Goal: Task Accomplishment & Management: Use online tool/utility

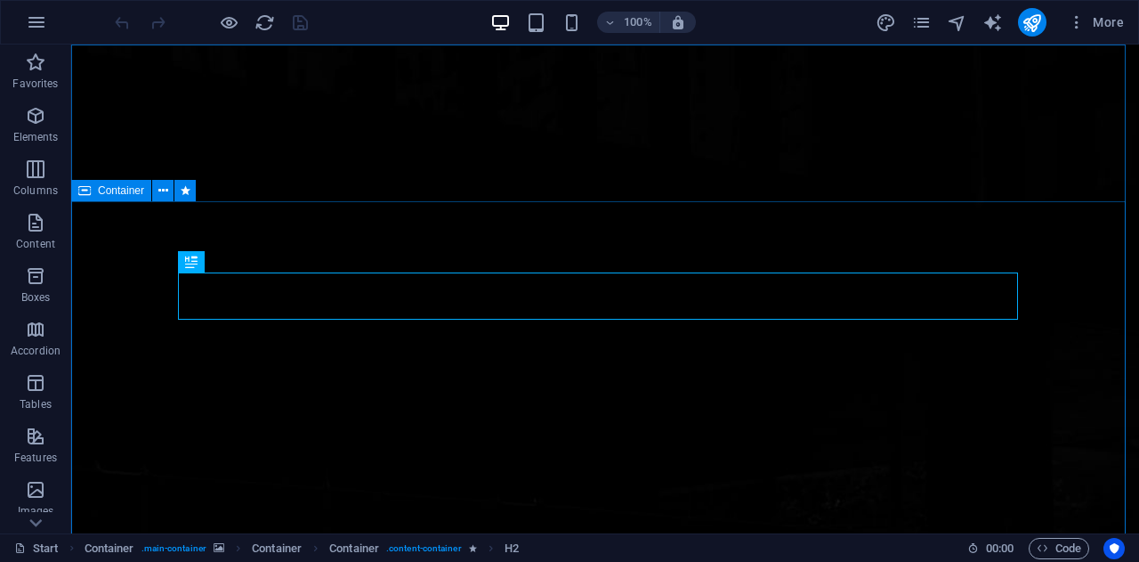
click at [100, 193] on span "Container" at bounding box center [121, 190] width 46 height 11
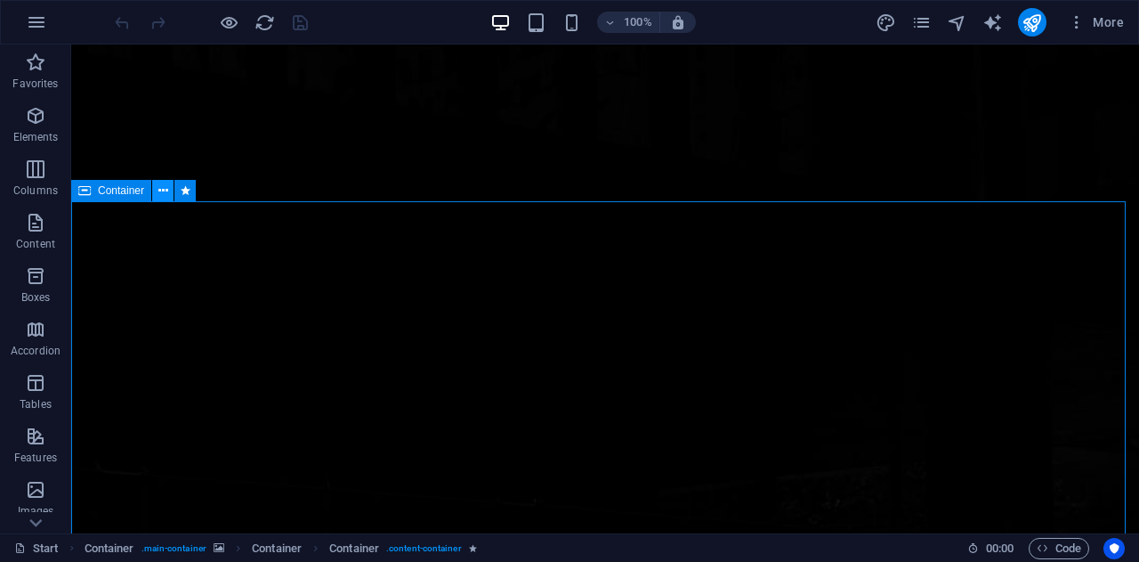
click at [158, 193] on icon at bounding box center [163, 191] width 10 height 19
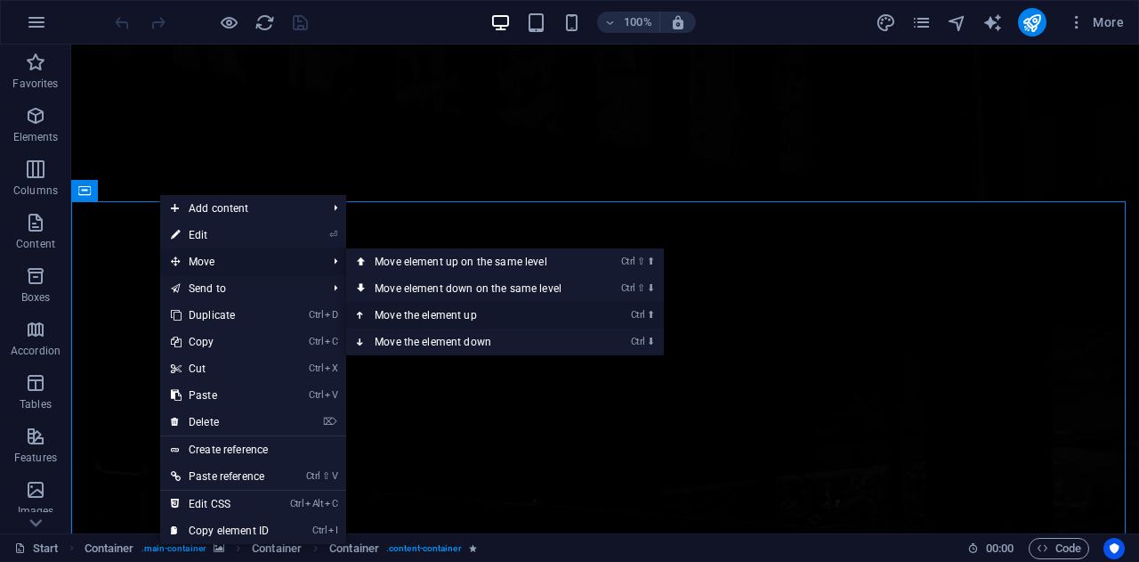
click at [448, 318] on link "Ctrl ⬆ Move the element up" at bounding box center [471, 315] width 251 height 27
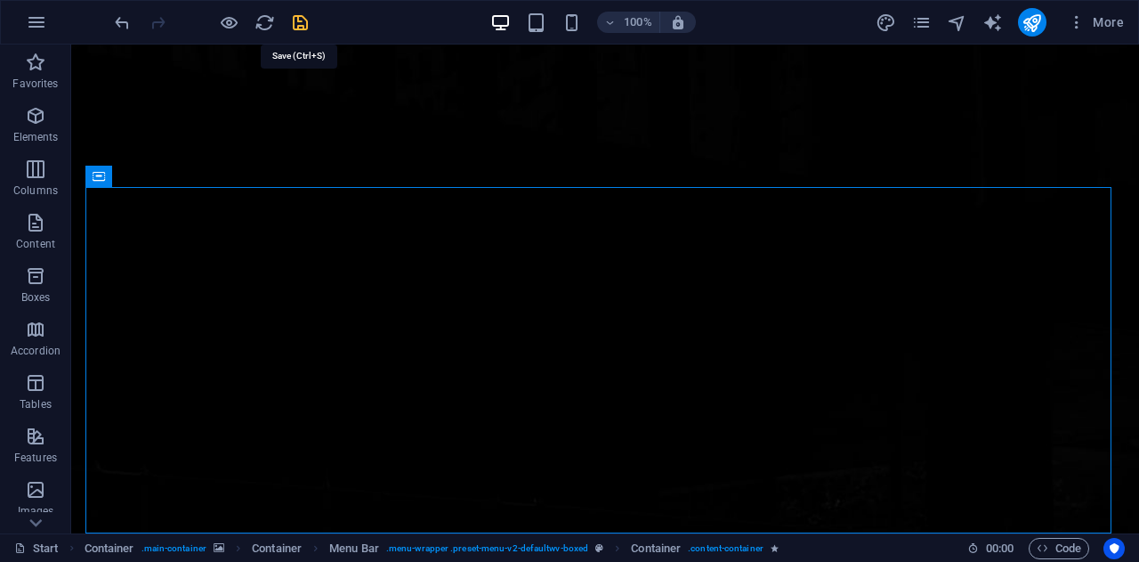
click at [303, 23] on icon "save" at bounding box center [300, 22] width 20 height 20
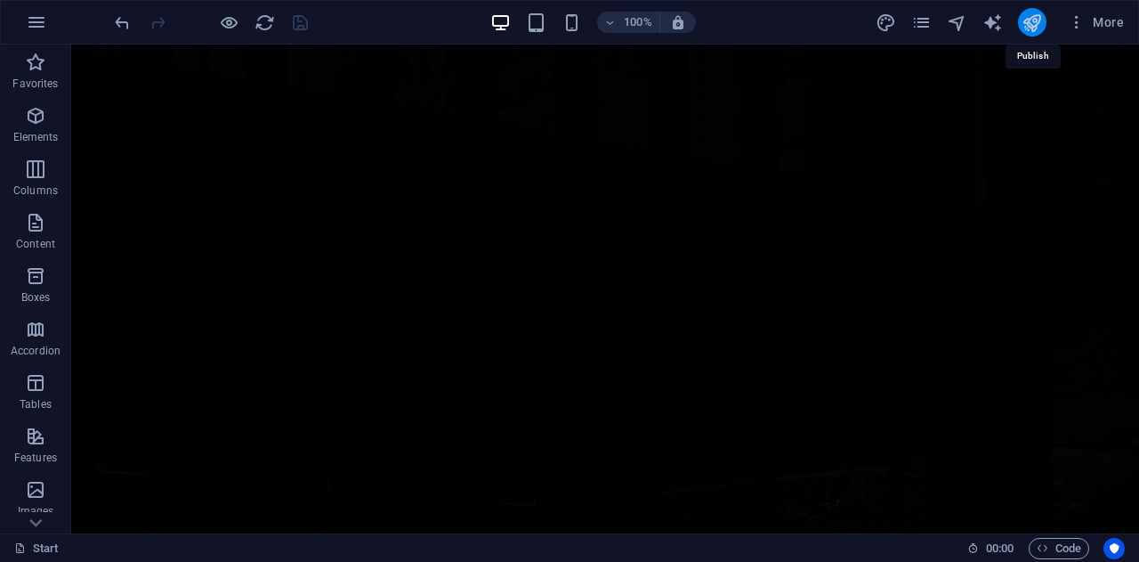
click at [1038, 18] on icon "publish" at bounding box center [1032, 22] width 20 height 20
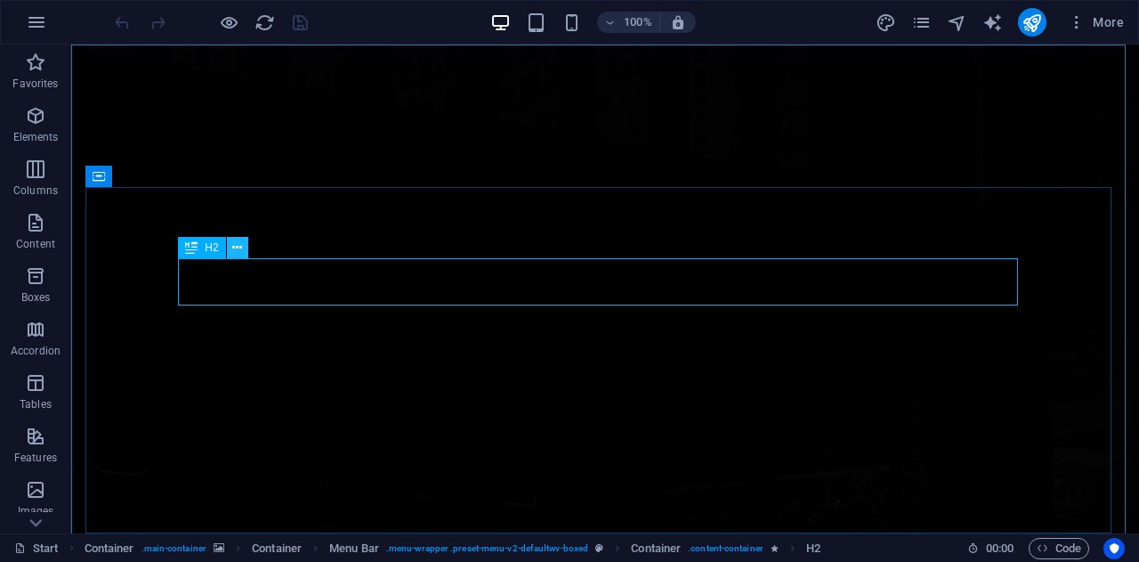
click at [233, 249] on icon at bounding box center [237, 248] width 10 height 19
click at [199, 173] on icon at bounding box center [200, 176] width 10 height 19
select select "slide"
select select "s"
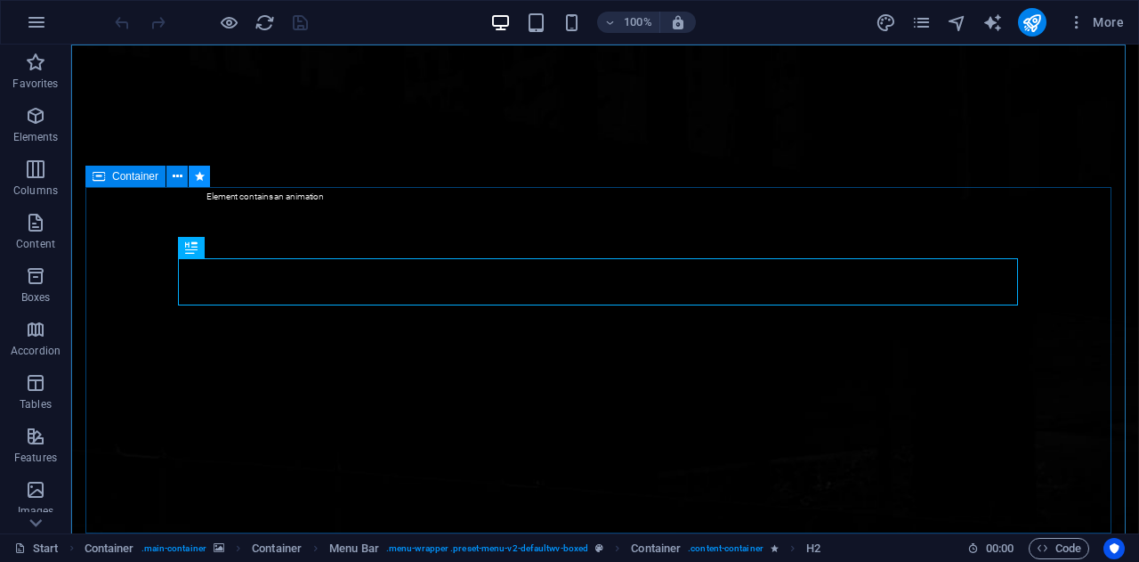
select select "hide"
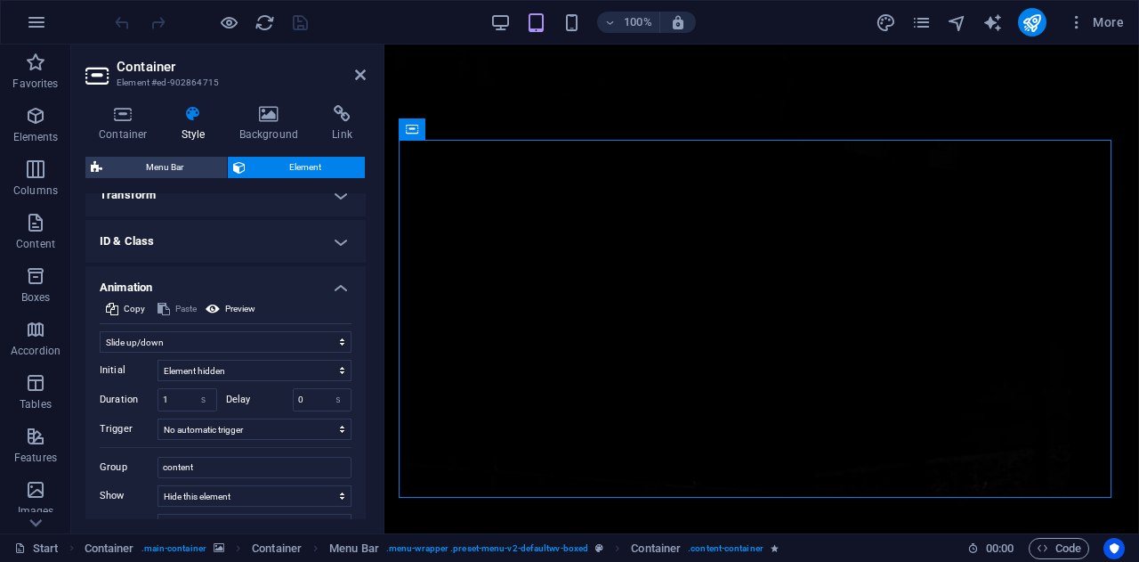
scroll to position [356, 0]
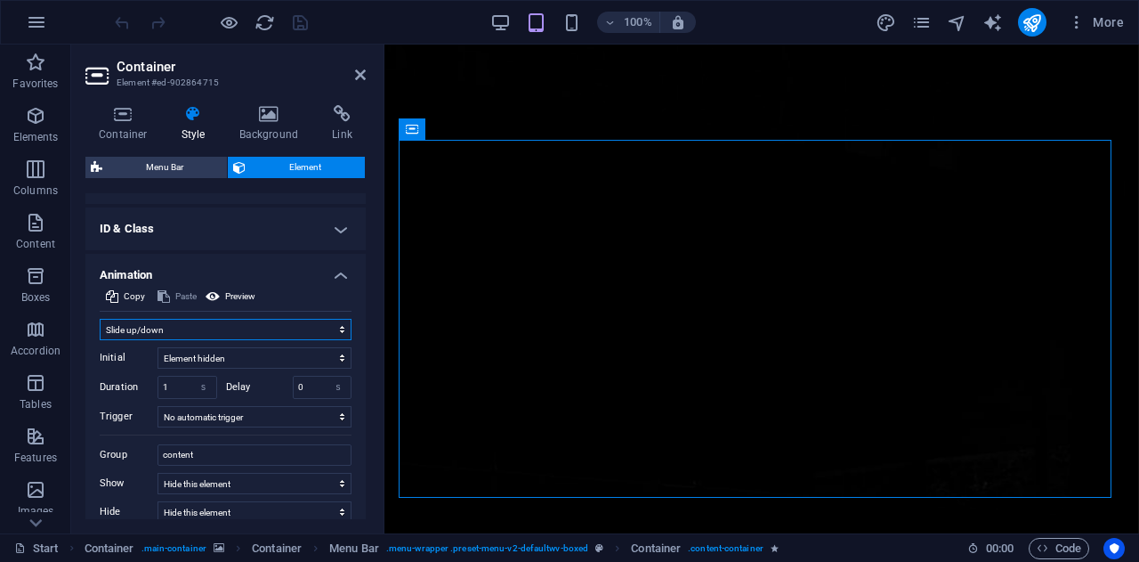
click at [296, 330] on select "Don't animate Show / Hide Slide up/down Zoom in/out Slide left to right Slide r…" at bounding box center [226, 329] width 252 height 21
click at [75, 275] on div "Container Style Background Link Size Height Default px rem % vh vw Min. height …" at bounding box center [225, 312] width 309 height 442
click at [249, 355] on select "Element hidden Element shown" at bounding box center [255, 357] width 194 height 21
select select "show"
click at [158, 347] on select "Element hidden Element shown" at bounding box center [255, 357] width 194 height 21
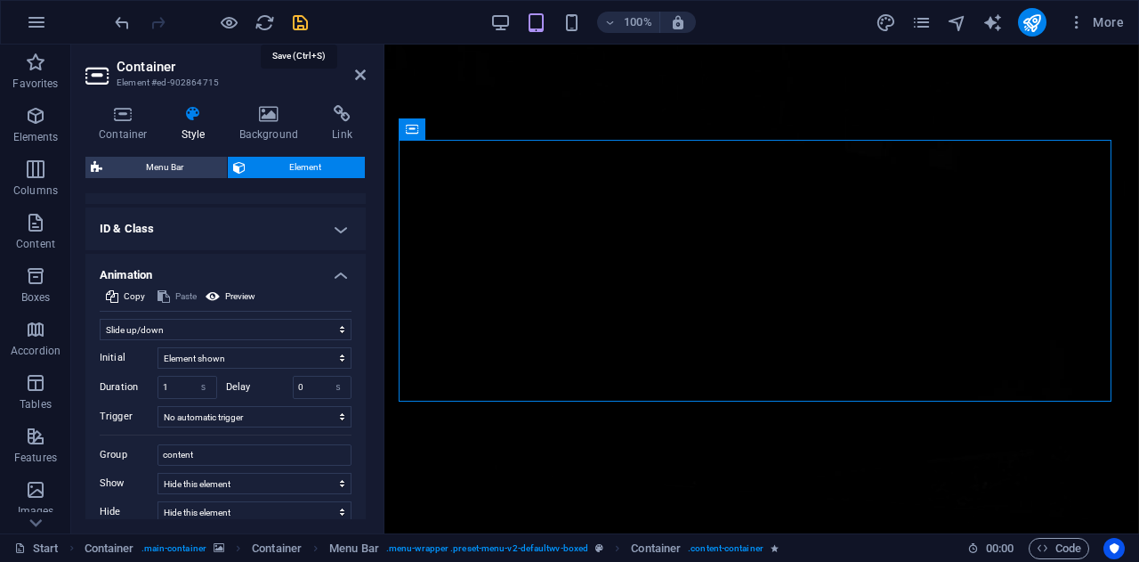
click at [297, 20] on icon "save" at bounding box center [300, 22] width 20 height 20
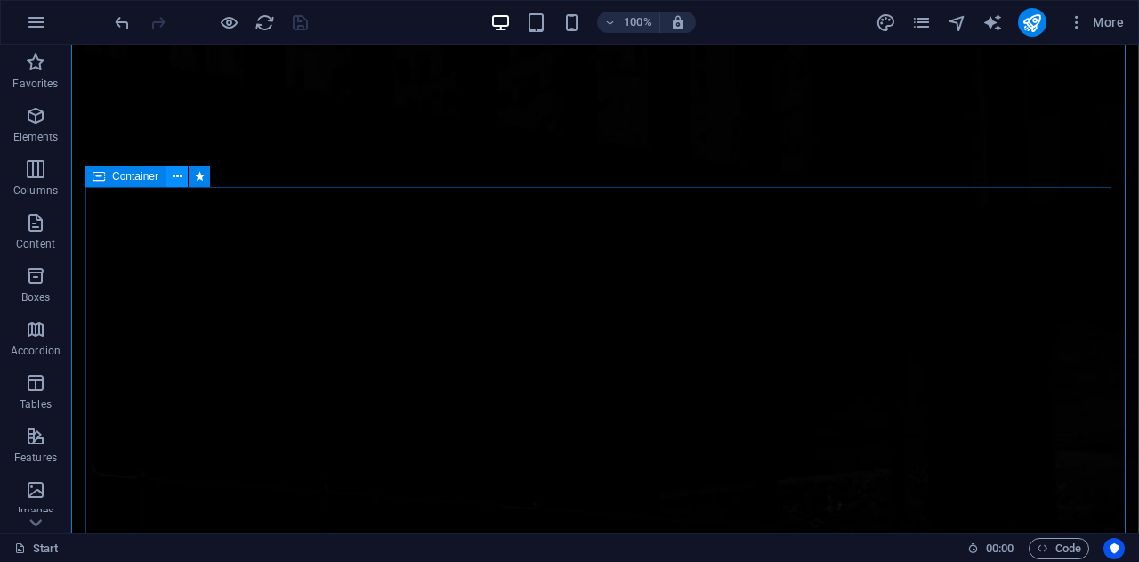
click at [176, 172] on icon at bounding box center [178, 176] width 10 height 19
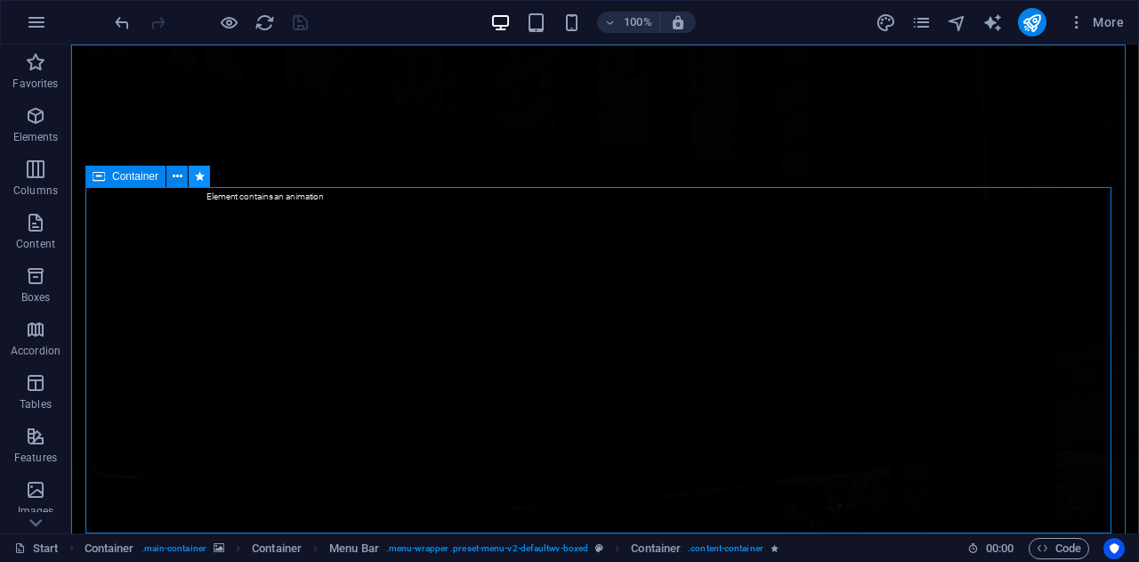
click at [199, 180] on icon at bounding box center [200, 176] width 10 height 19
select select "slide"
select select "show"
select select "s"
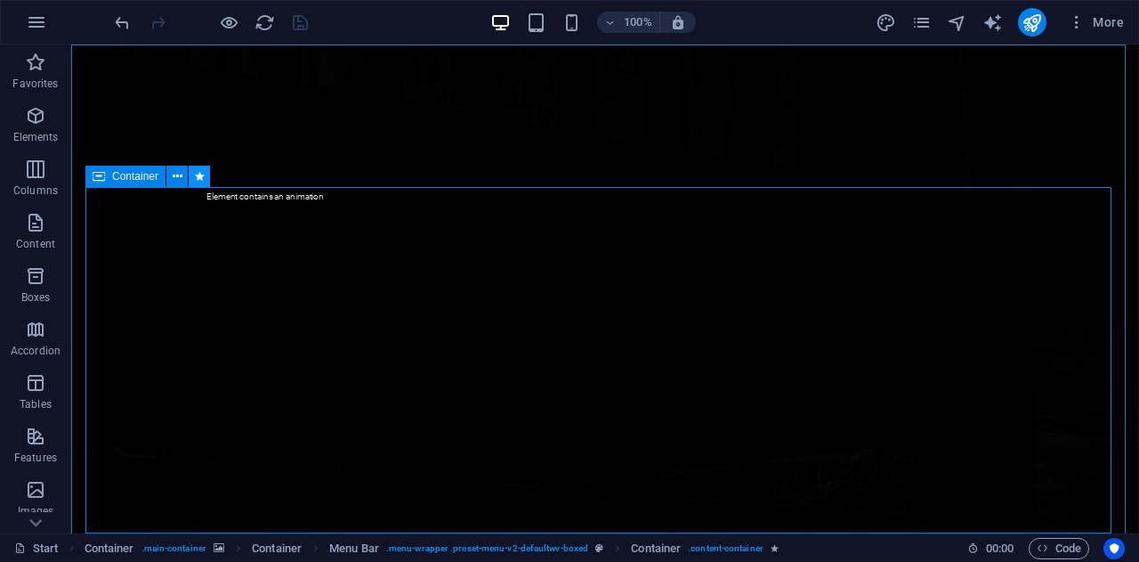
select select "hide"
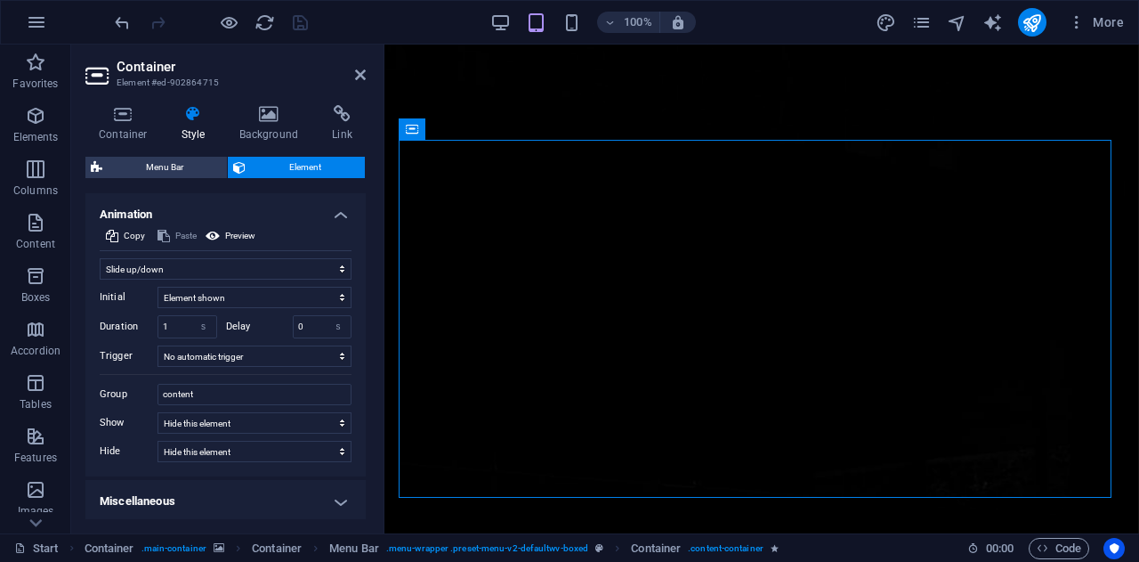
scroll to position [418, 0]
click at [335, 261] on select "Don't animate Show / Hide Slide up/down Zoom in/out Slide left to right Slide r…" at bounding box center [226, 266] width 252 height 21
select select "none"
click at [100, 278] on select "Don't animate Show / Hide Slide up/down Zoom in/out Slide left to right Slide r…" at bounding box center [226, 266] width 252 height 21
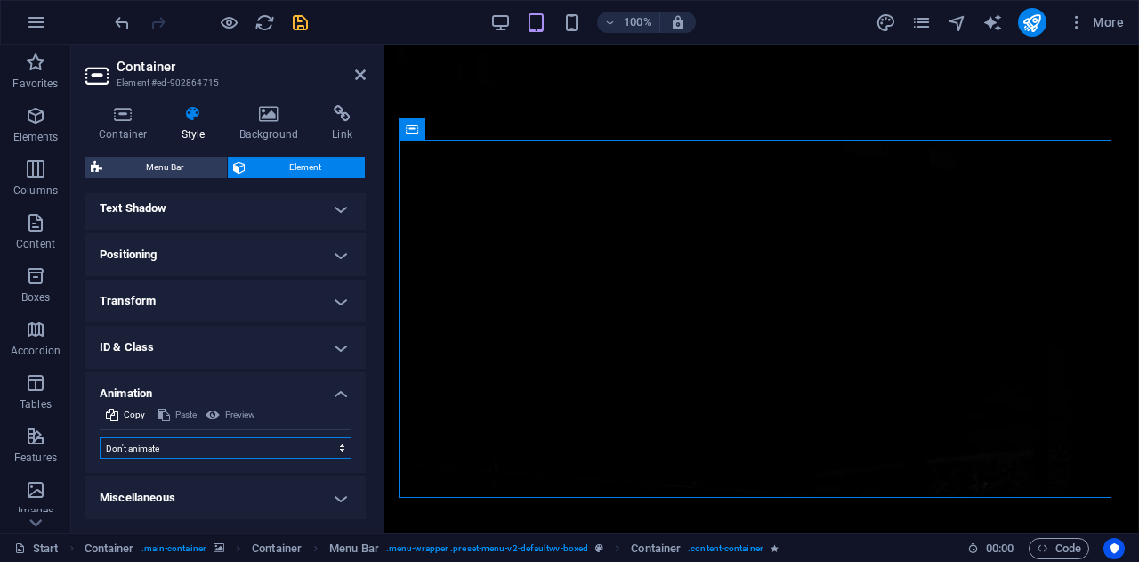
scroll to position [237, 0]
click at [295, 15] on icon "save" at bounding box center [300, 22] width 20 height 20
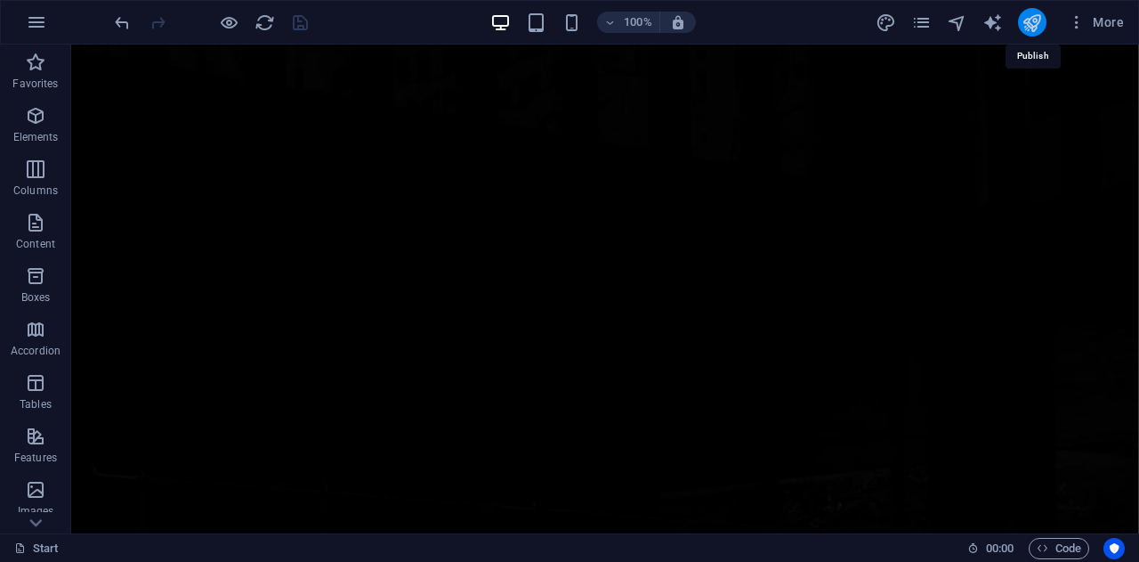
click at [1041, 18] on icon "publish" at bounding box center [1032, 22] width 20 height 20
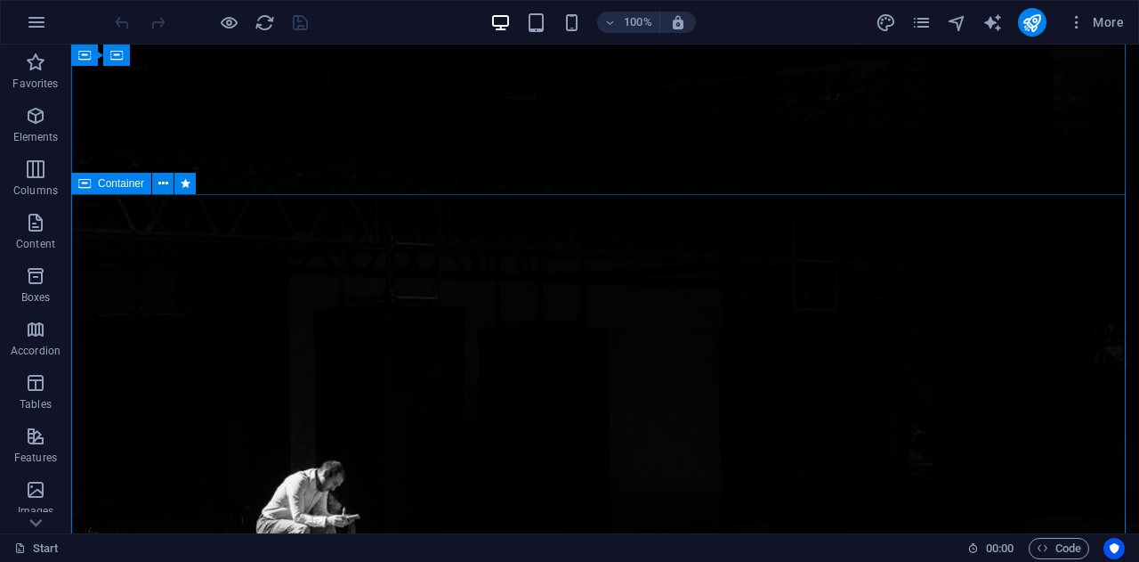
scroll to position [317, 0]
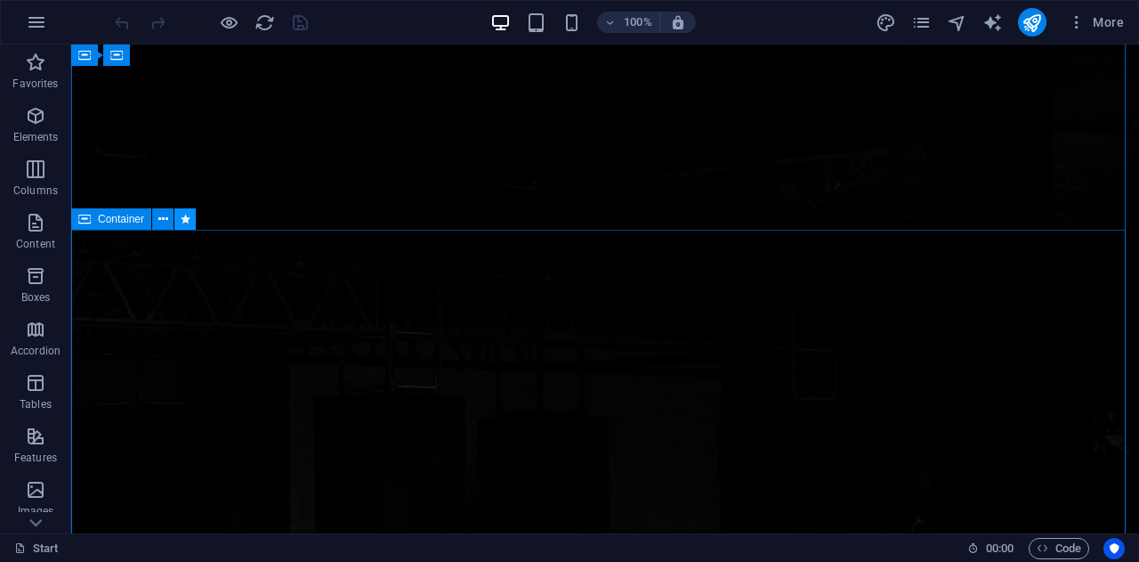
click at [190, 224] on button at bounding box center [184, 218] width 21 height 21
select select "slide"
select select "s"
select select "hide"
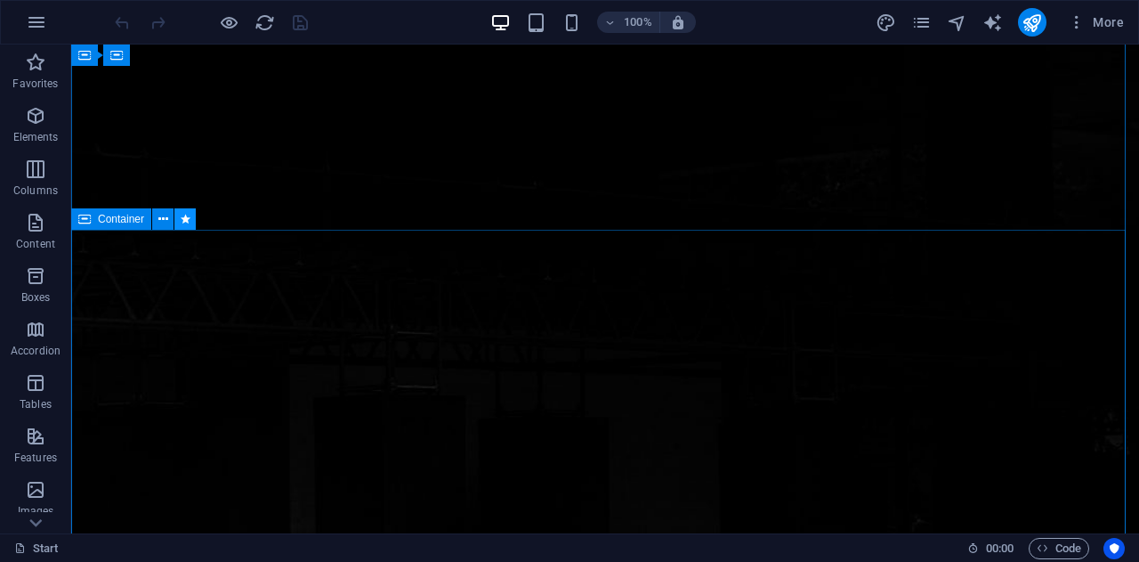
select select "hide"
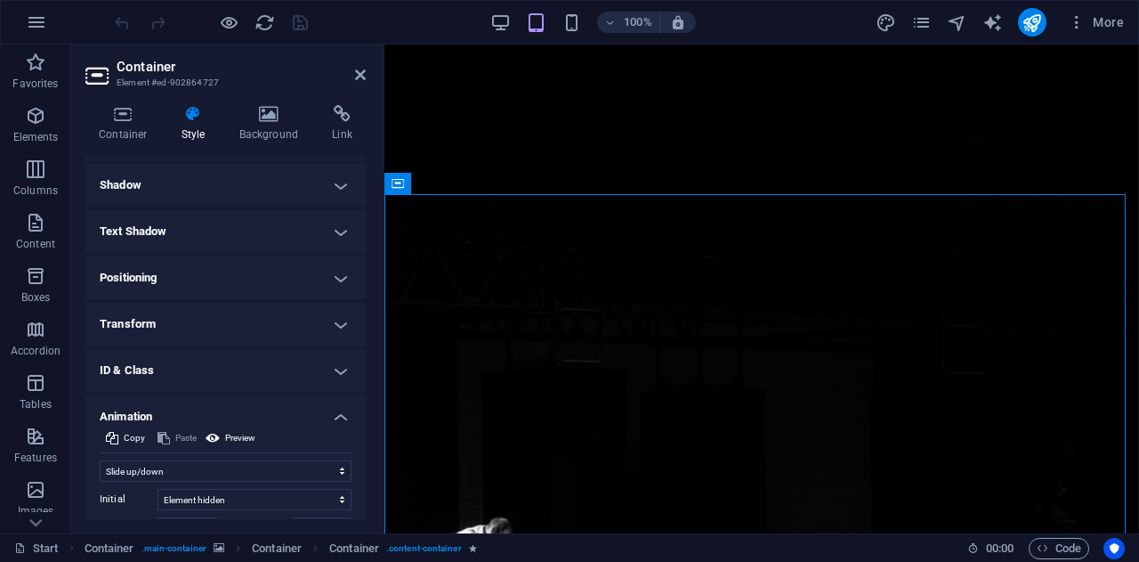
scroll to position [267, 0]
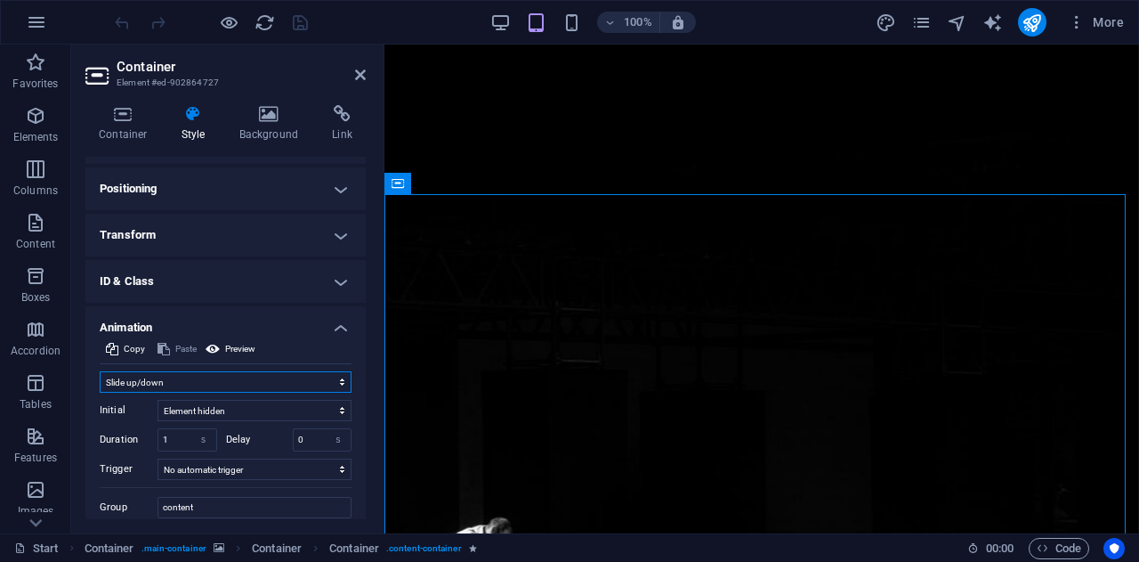
click at [309, 382] on select "Don't animate Show / Hide Slide up/down Zoom in/out Slide left to right Slide r…" at bounding box center [226, 381] width 252 height 21
select select "none"
click at [100, 393] on select "Don't animate Show / Hide Slide up/down Zoom in/out Slide left to right Slide r…" at bounding box center [226, 381] width 252 height 21
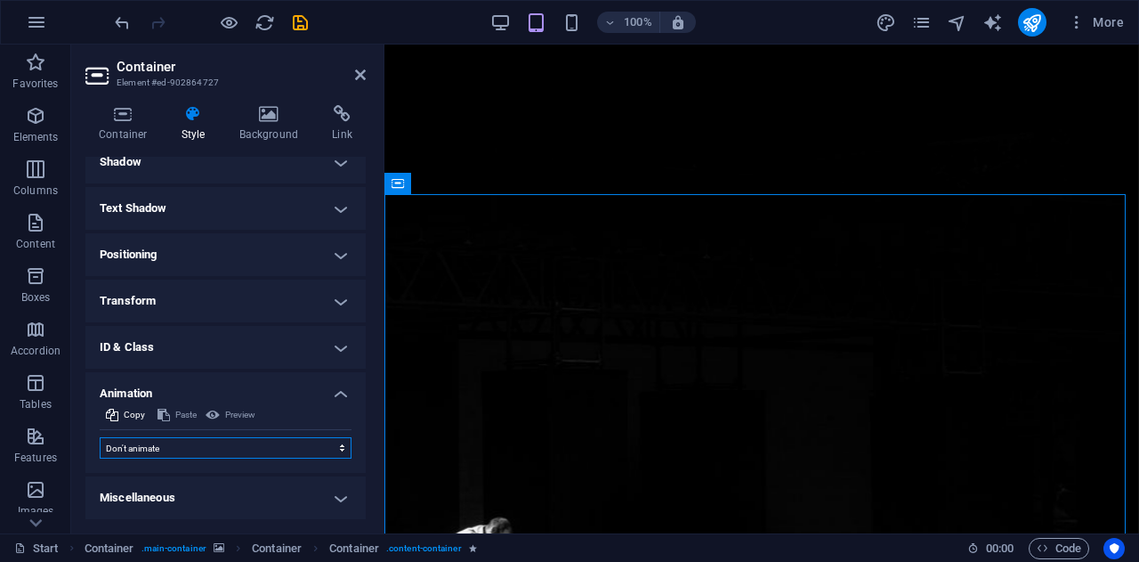
scroll to position [199, 0]
click at [304, 26] on icon "save" at bounding box center [300, 22] width 20 height 20
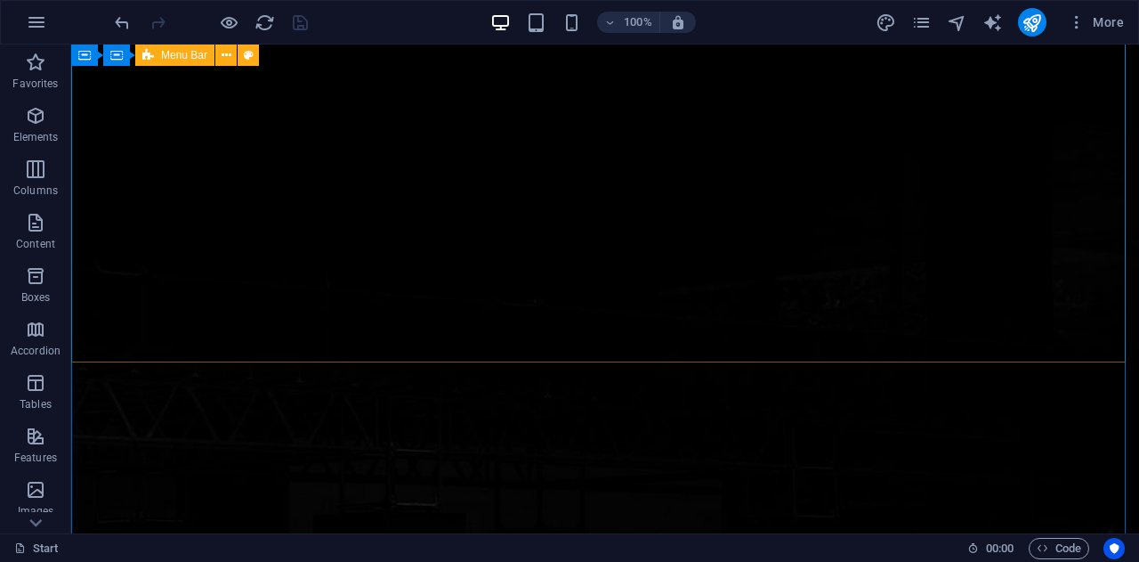
scroll to position [228, 0]
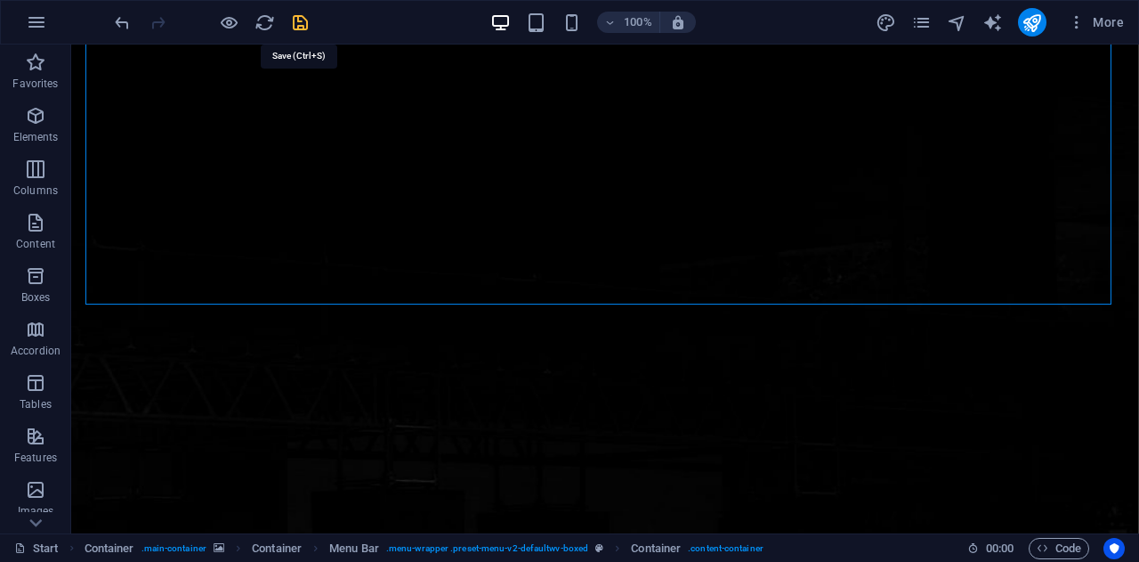
click at [304, 22] on icon "save" at bounding box center [300, 22] width 20 height 20
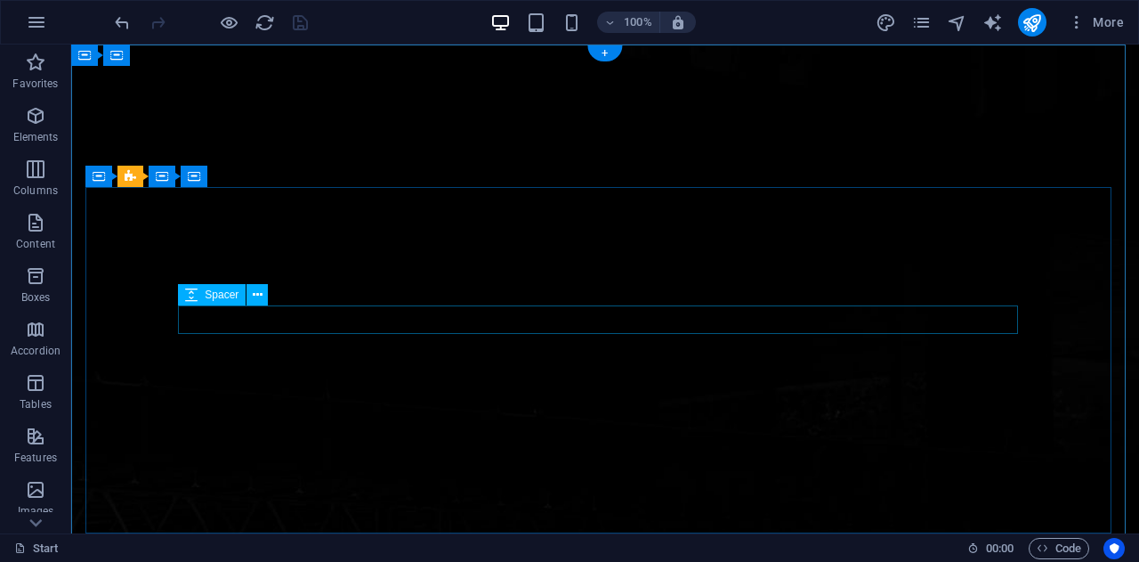
scroll to position [0, 0]
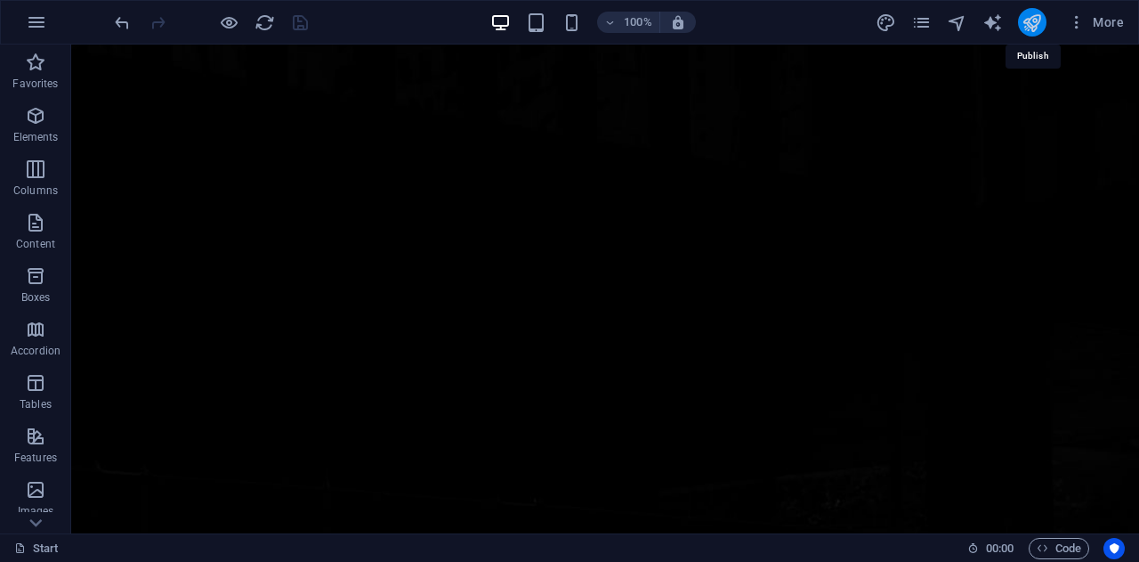
click at [1033, 20] on icon "publish" at bounding box center [1032, 22] width 20 height 20
click at [42, 117] on icon "button" at bounding box center [35, 115] width 21 height 21
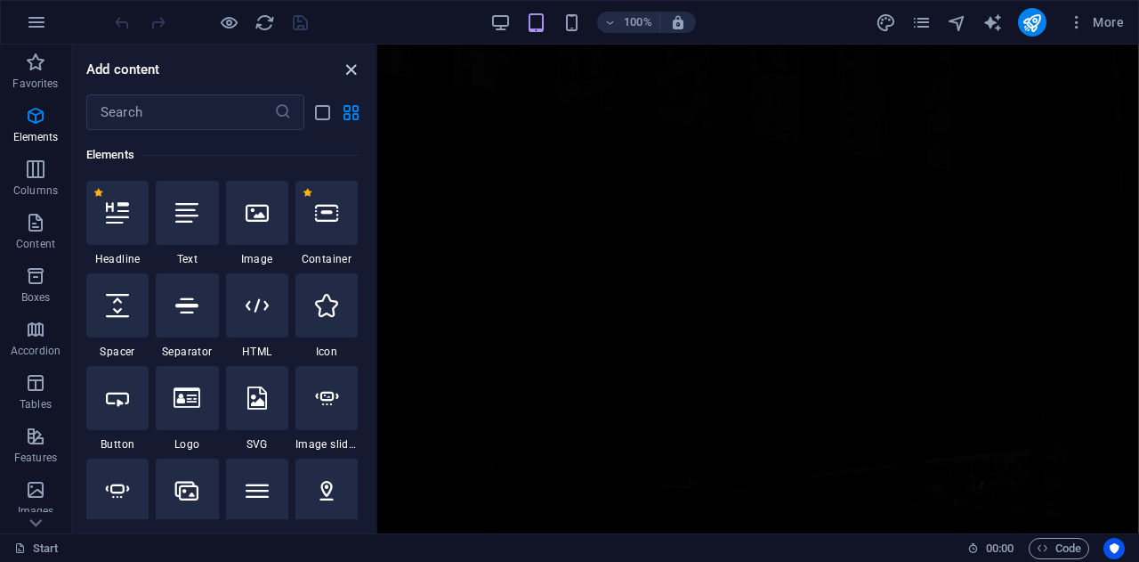
click at [349, 71] on icon "close panel" at bounding box center [351, 70] width 20 height 20
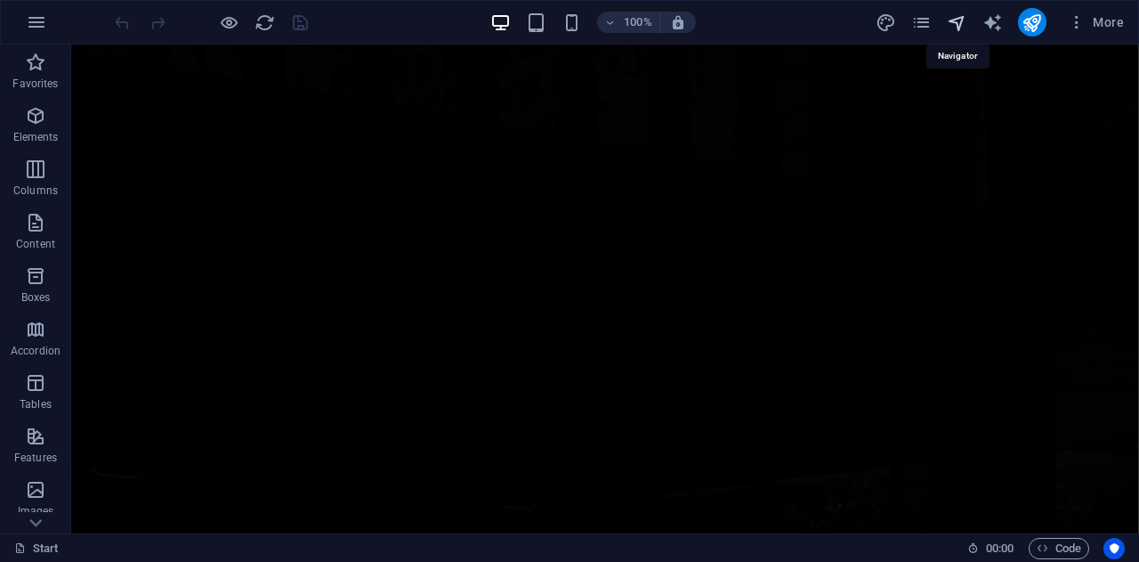
click at [960, 24] on icon "navigator" at bounding box center [957, 22] width 20 height 20
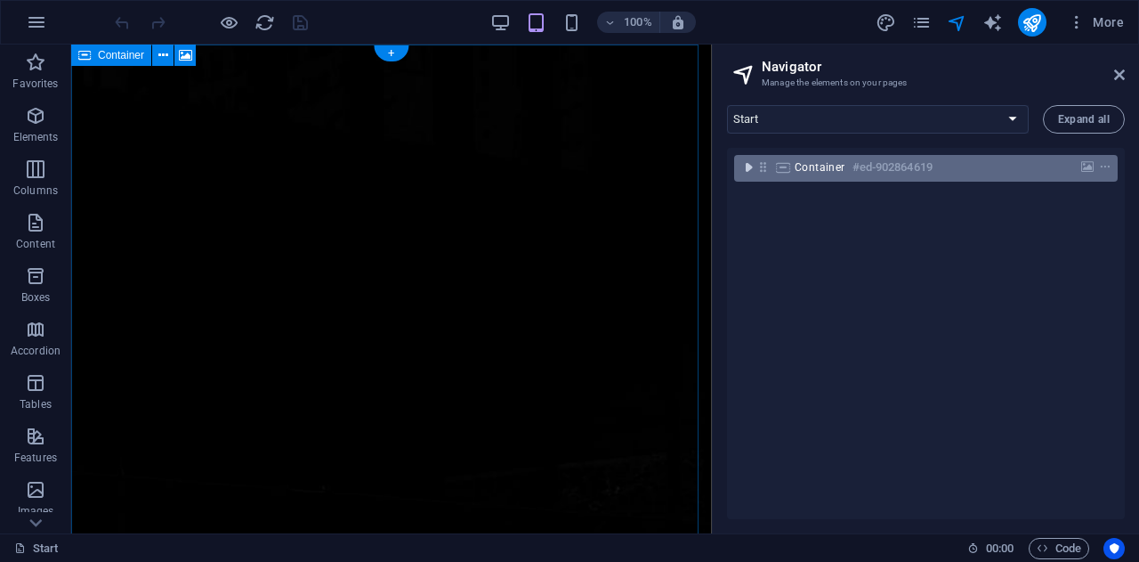
click at [749, 162] on icon "toggle-expand" at bounding box center [749, 167] width 18 height 18
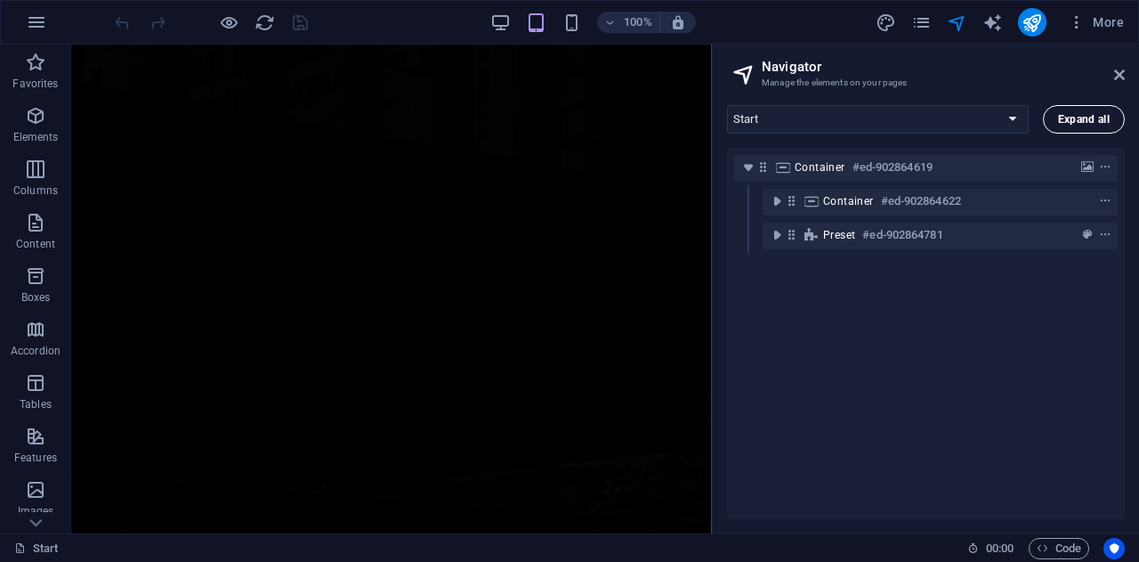
click at [1086, 122] on span "Expand all" at bounding box center [1084, 119] width 52 height 11
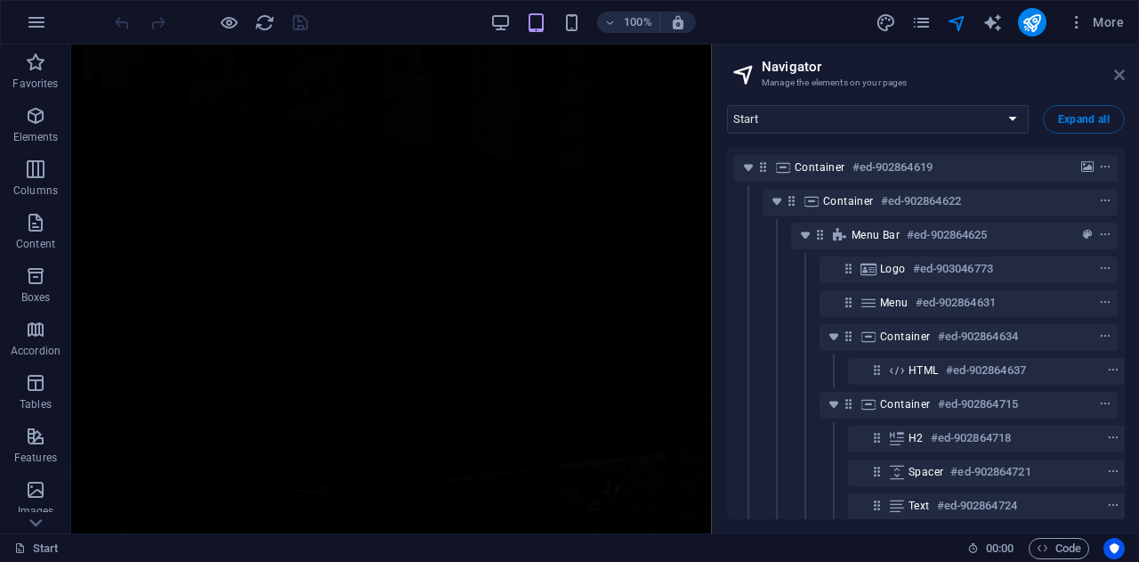
click at [1120, 73] on icon at bounding box center [1119, 75] width 11 height 14
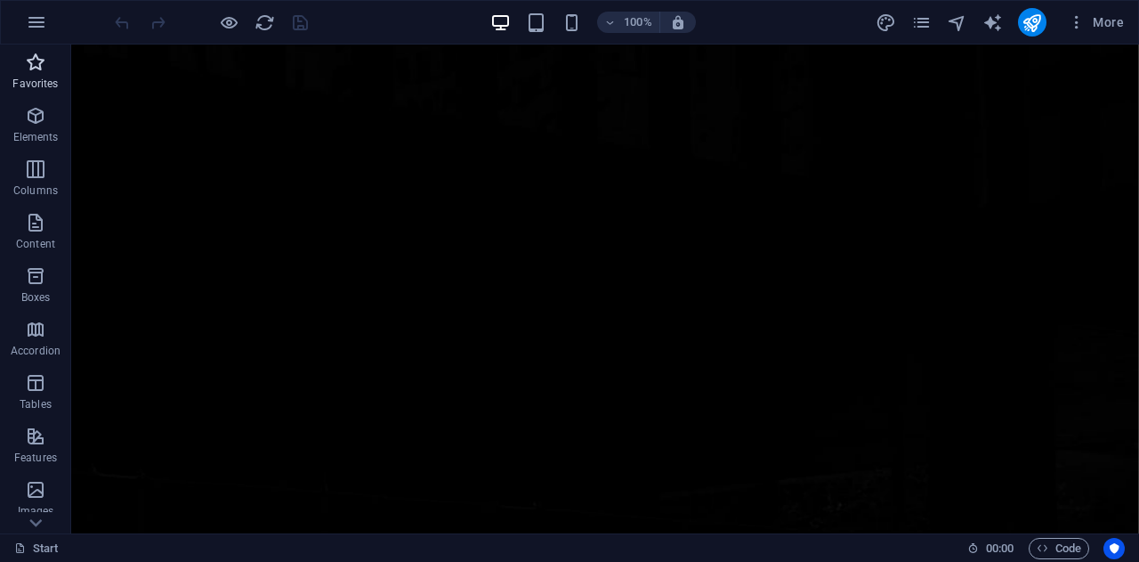
click at [41, 72] on icon "button" at bounding box center [35, 62] width 21 height 21
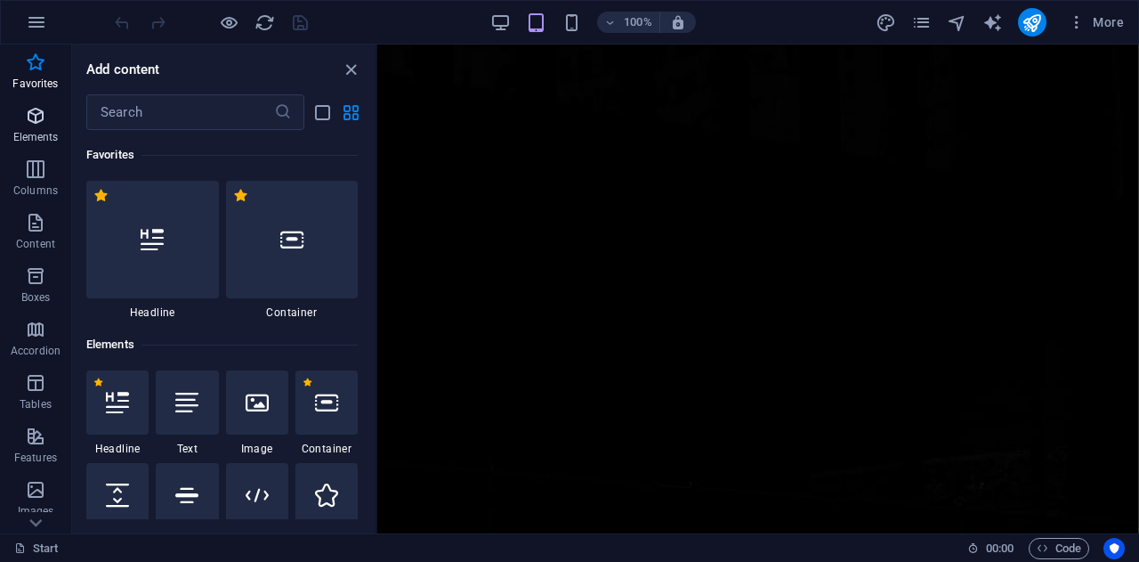
click at [33, 118] on icon "button" at bounding box center [35, 115] width 21 height 21
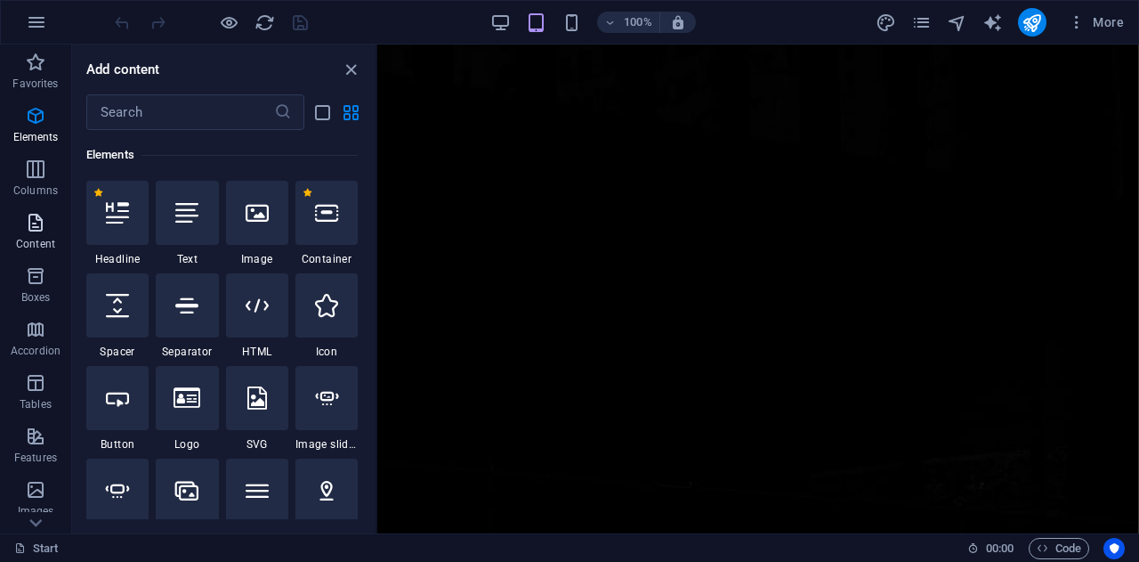
click at [34, 212] on icon "button" at bounding box center [35, 222] width 21 height 21
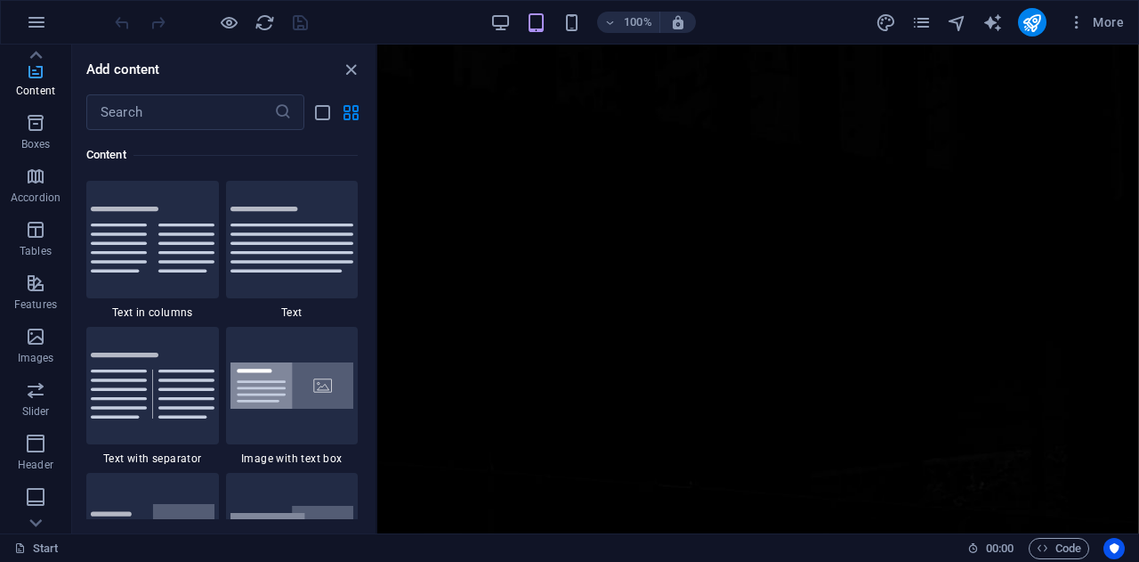
scroll to position [178, 0]
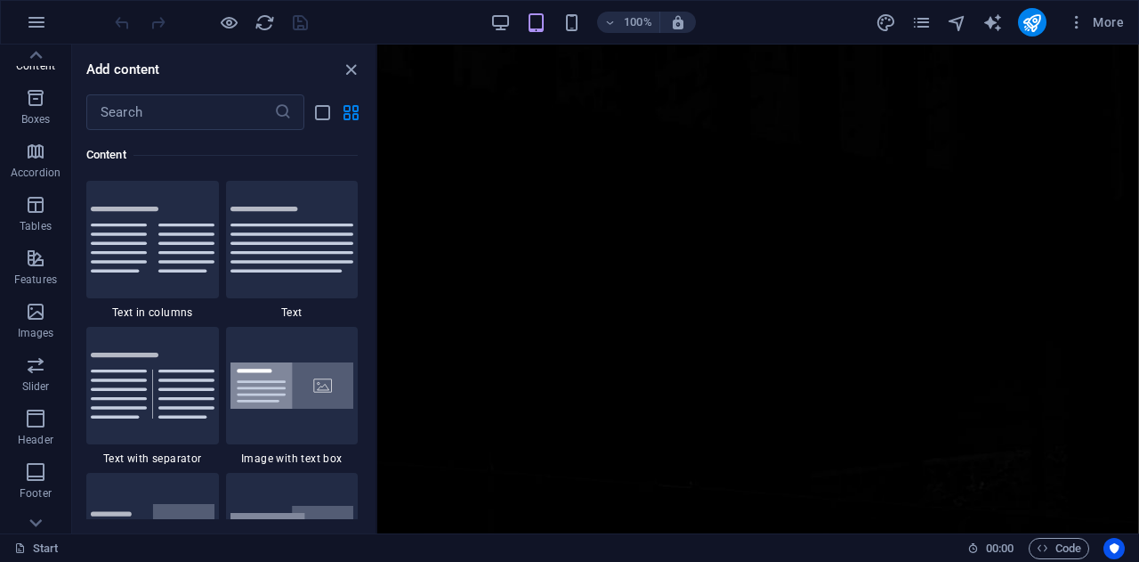
click at [37, 244] on button "Features" at bounding box center [35, 266] width 71 height 53
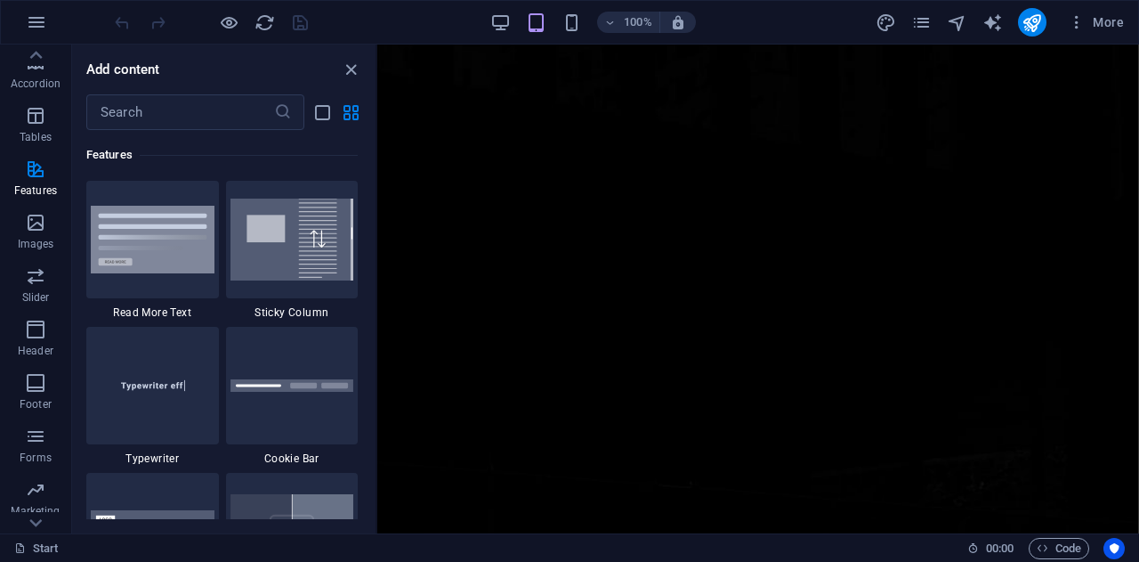
scroll to position [312, 0]
click at [45, 282] on icon "button" at bounding box center [35, 284] width 21 height 21
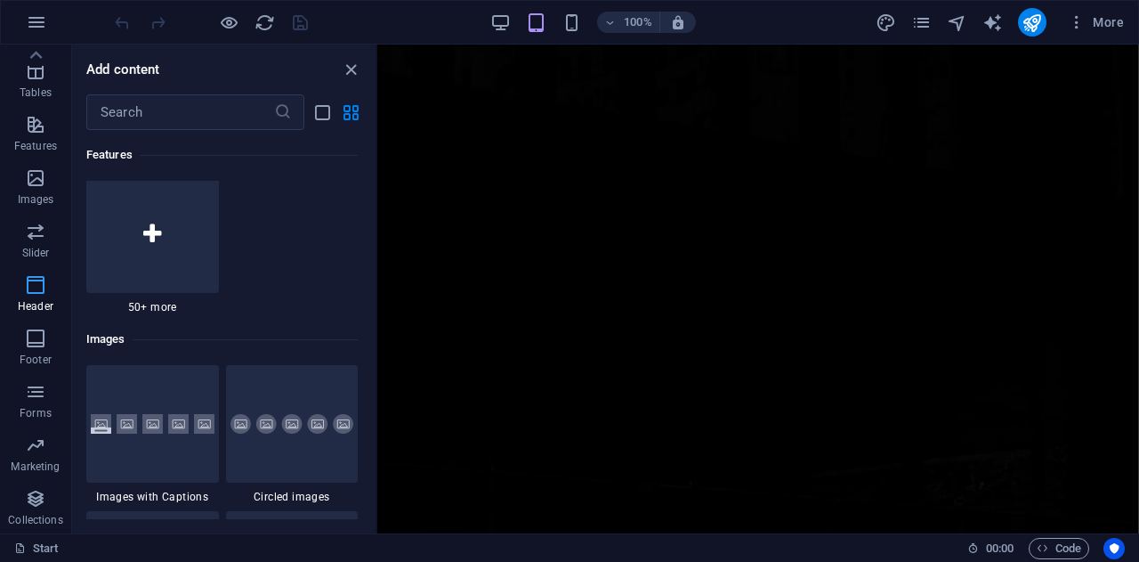
scroll to position [10719, 0]
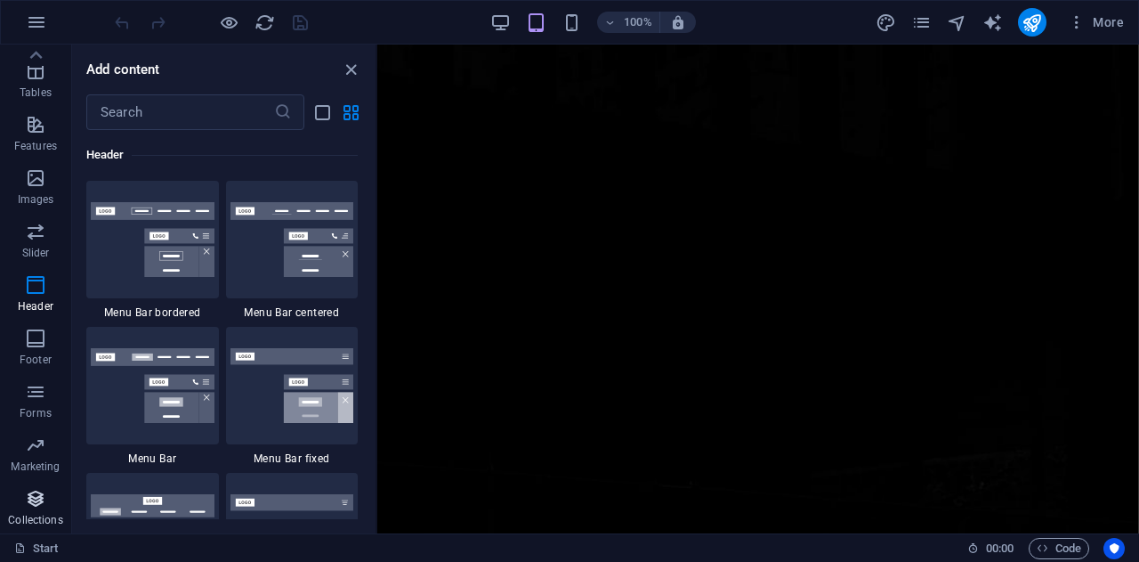
click at [34, 498] on icon "button" at bounding box center [35, 498] width 21 height 21
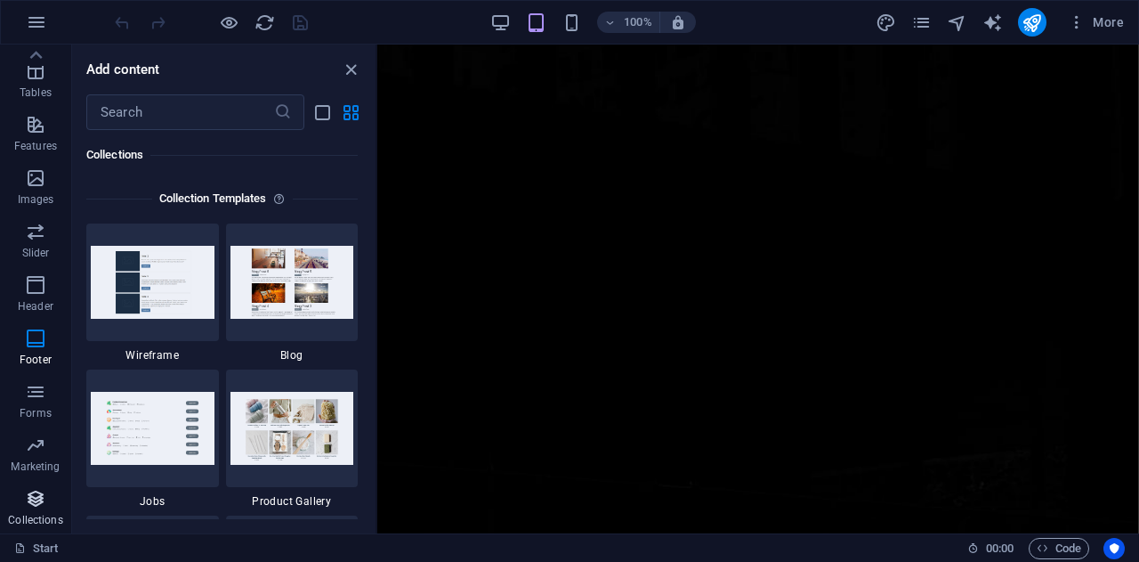
scroll to position [16294, 0]
click at [31, 455] on icon "button" at bounding box center [35, 444] width 21 height 21
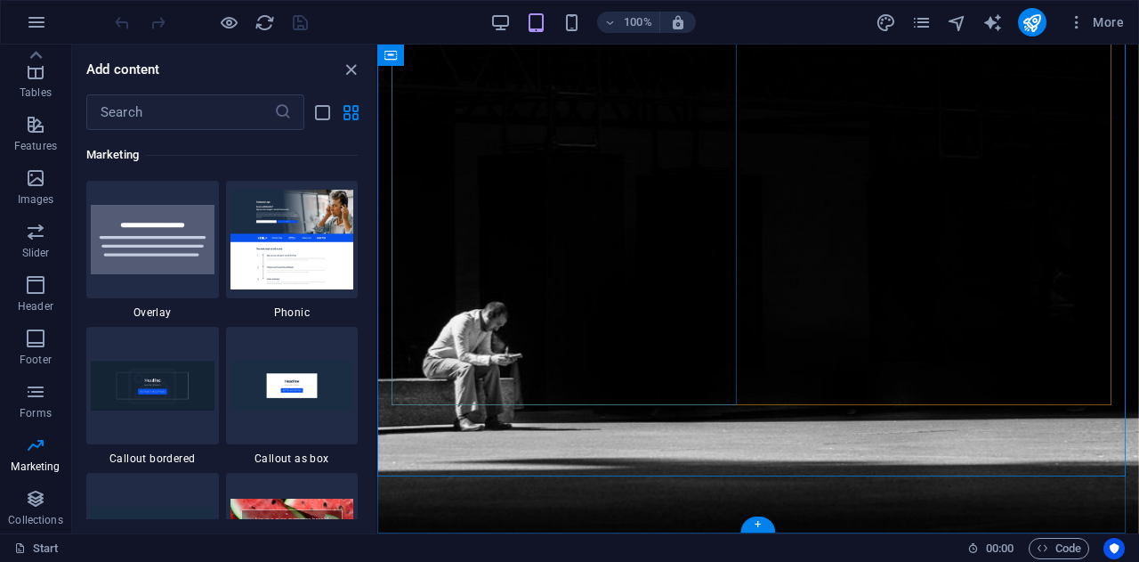
scroll to position [628, 0]
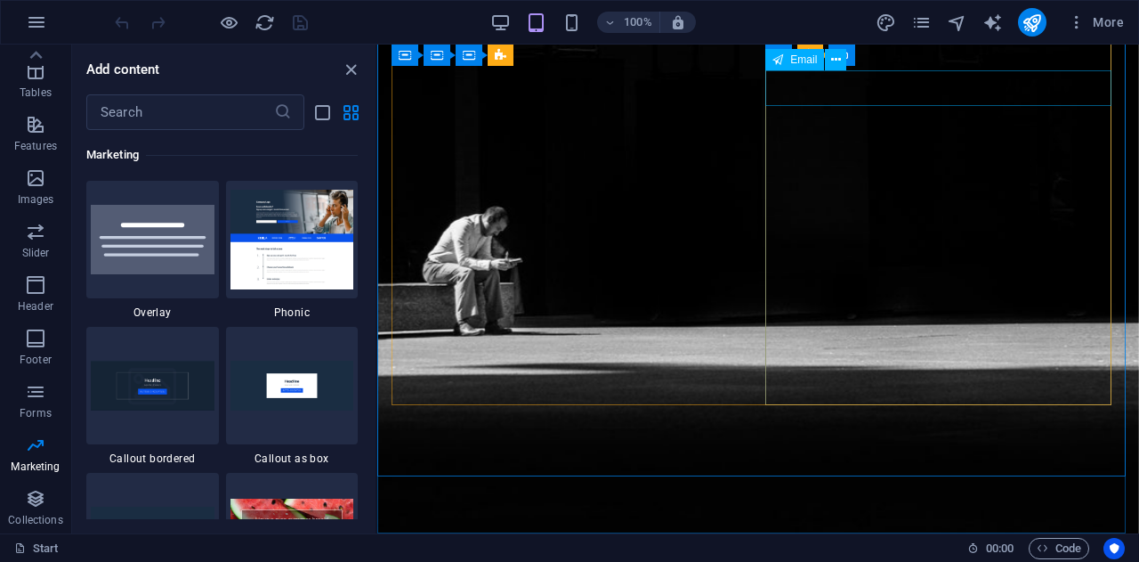
click at [810, 65] on span "Email" at bounding box center [803, 59] width 27 height 11
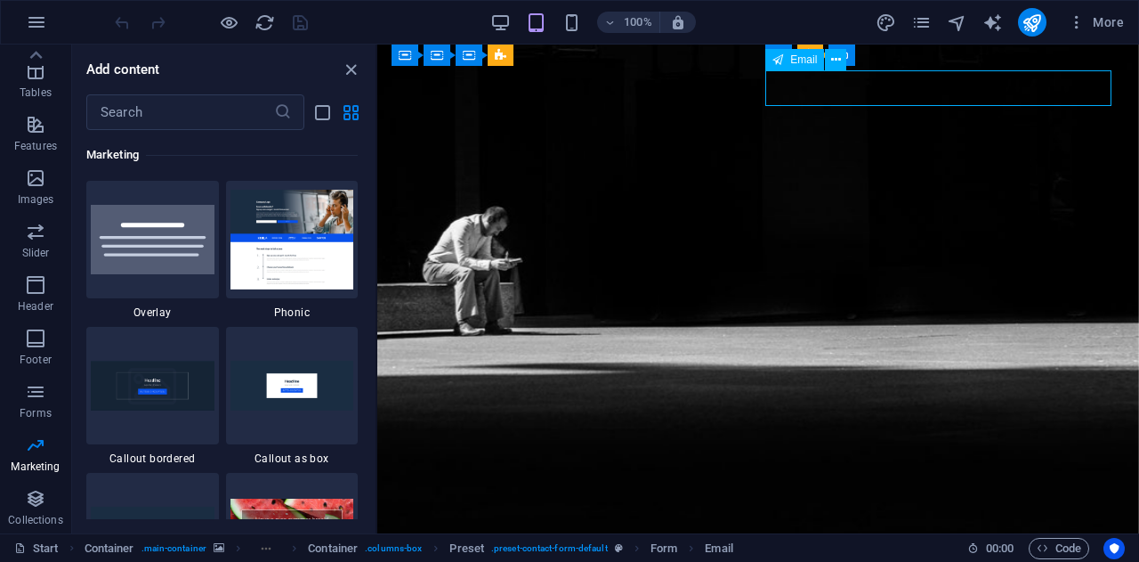
click at [810, 65] on span "Email" at bounding box center [803, 59] width 27 height 11
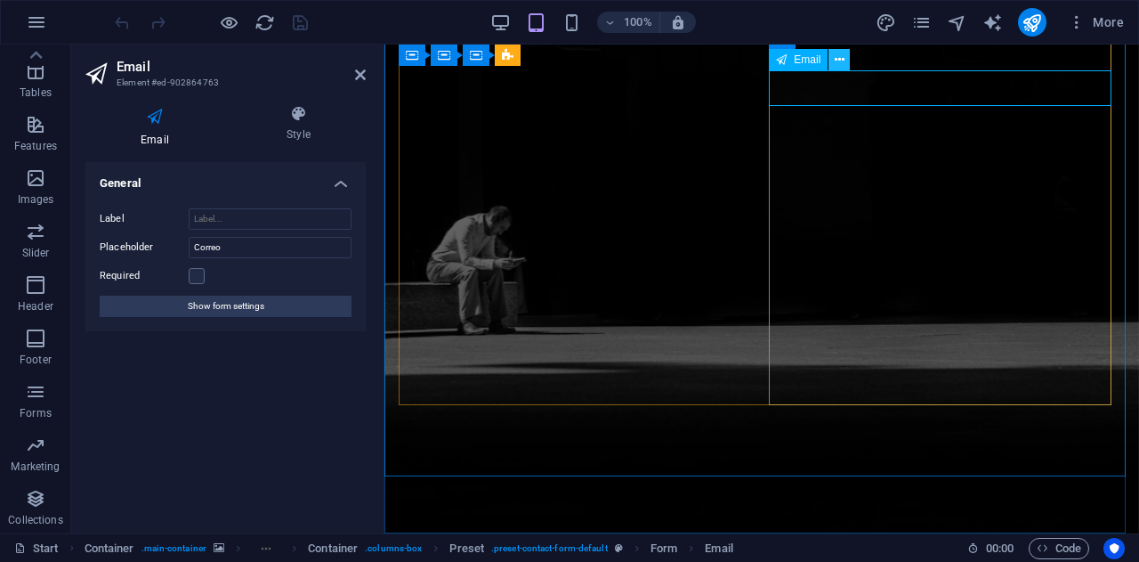
click at [838, 58] on icon at bounding box center [840, 60] width 10 height 19
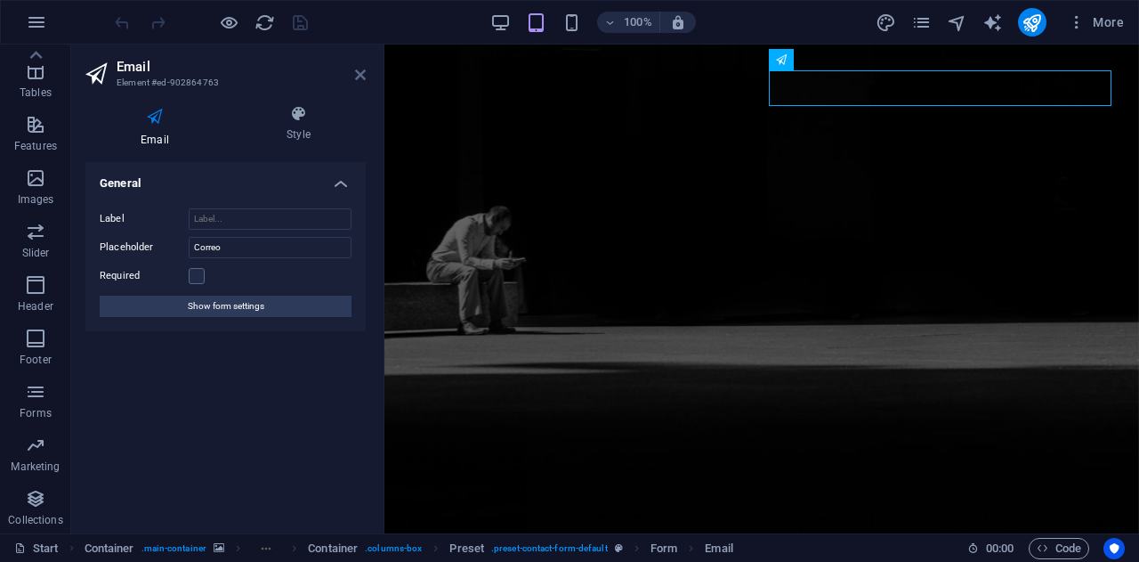
click at [364, 74] on icon at bounding box center [360, 75] width 11 height 14
